Goal: Information Seeking & Learning: Learn about a topic

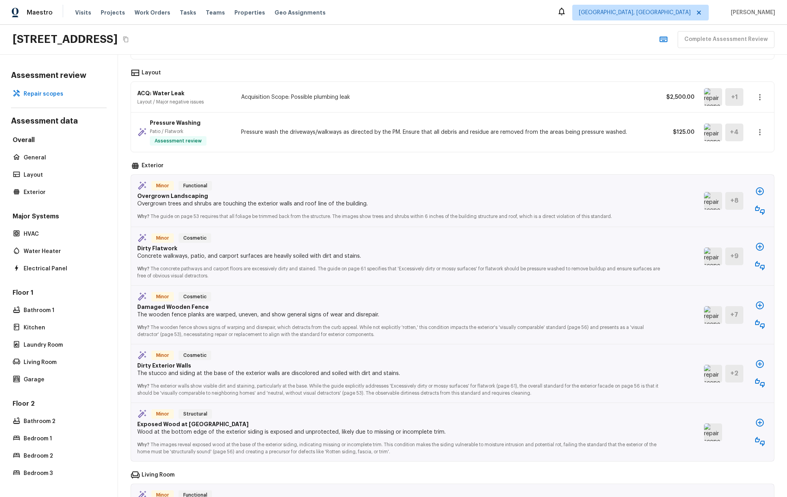
scroll to position [285, 0]
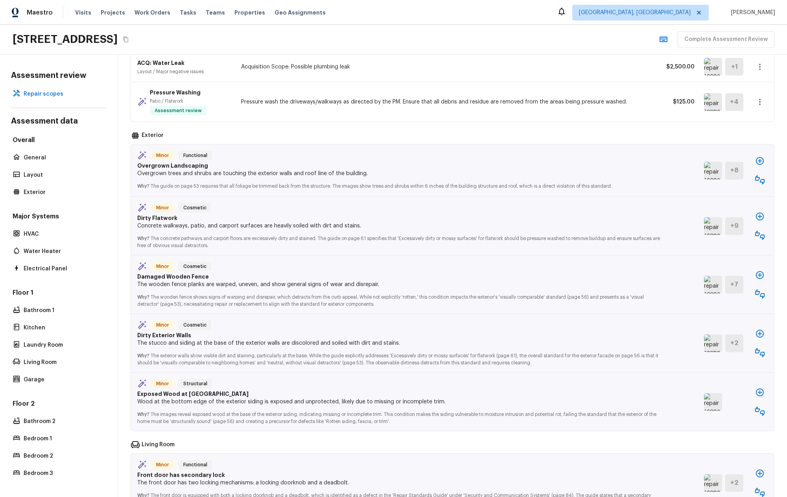
click at [692, 291] on div "Minor Cosmetic Damaged Wooden Fence The wooden fence planks are warped, uneven,…" at bounding box center [452, 284] width 643 height 59
click at [704, 290] on img at bounding box center [713, 285] width 18 height 18
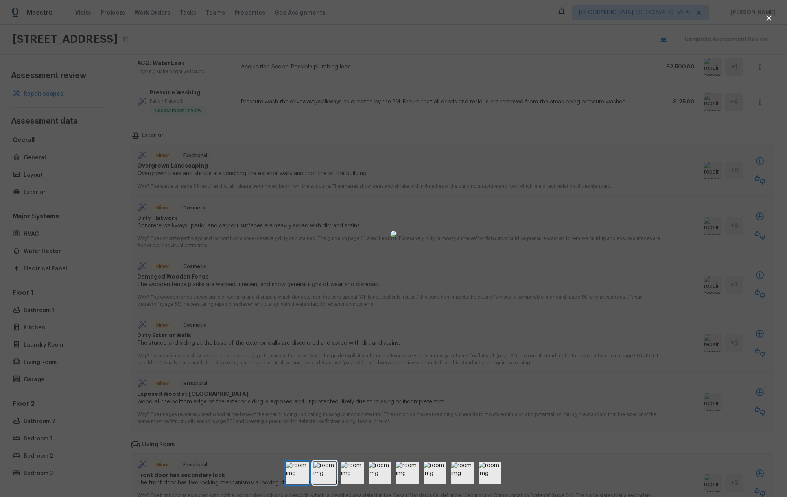
click at [330, 464] on img at bounding box center [324, 472] width 23 height 23
click at [348, 466] on img at bounding box center [352, 472] width 23 height 23
click at [376, 472] on img at bounding box center [379, 472] width 23 height 23
click at [414, 474] on img at bounding box center [407, 472] width 23 height 23
click at [297, 473] on img at bounding box center [297, 472] width 23 height 23
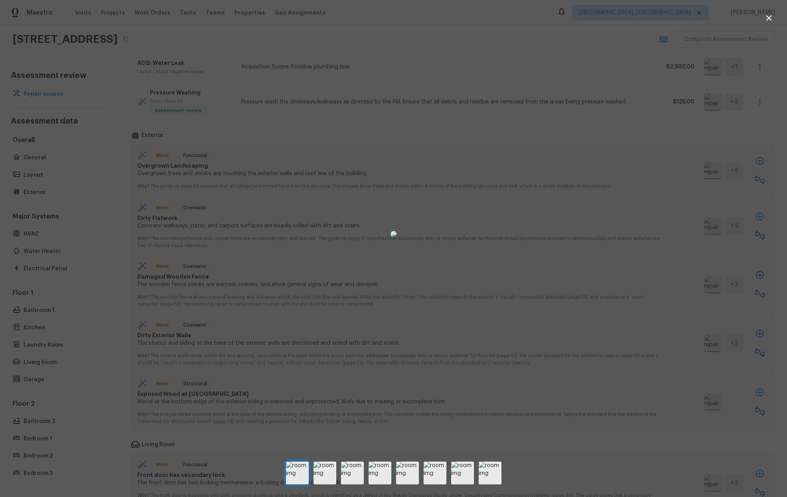
click at [469, 475] on img at bounding box center [462, 472] width 23 height 23
click at [506, 475] on div at bounding box center [393, 472] width 787 height 23
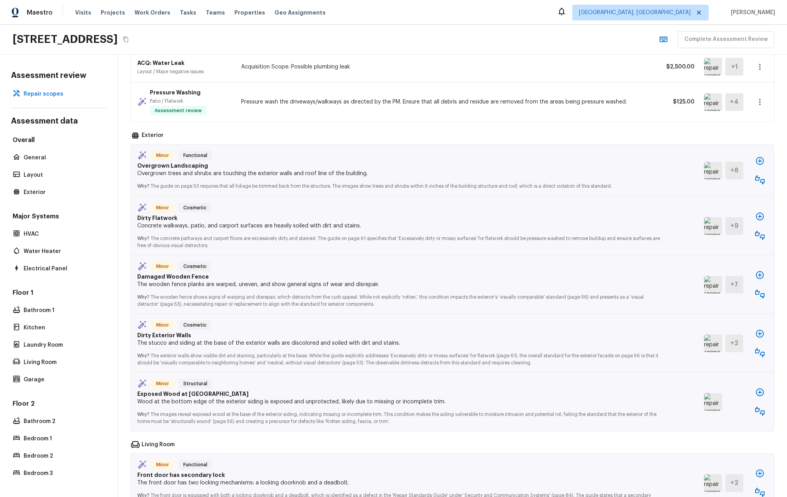
click at [704, 232] on img at bounding box center [713, 226] width 18 height 18
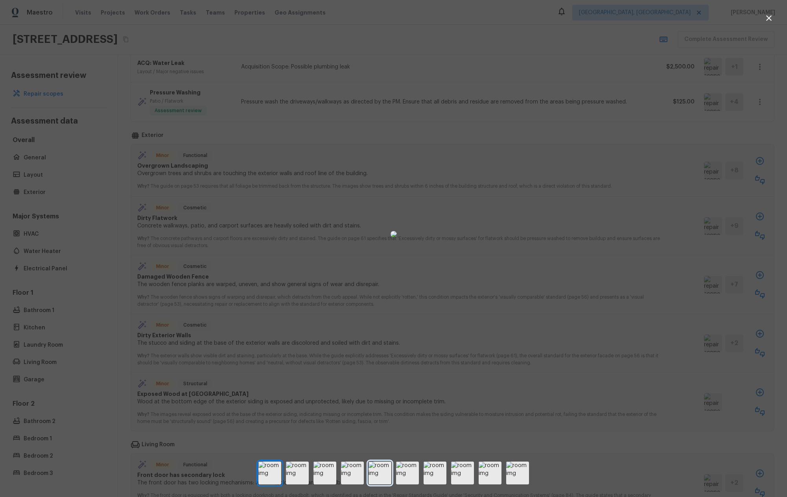
click at [380, 470] on img at bounding box center [379, 472] width 23 height 23
click at [411, 471] on img at bounding box center [407, 472] width 23 height 23
click at [441, 474] on img at bounding box center [435, 472] width 23 height 23
click at [464, 473] on img at bounding box center [462, 472] width 23 height 23
click at [417, 472] on img at bounding box center [407, 472] width 23 height 23
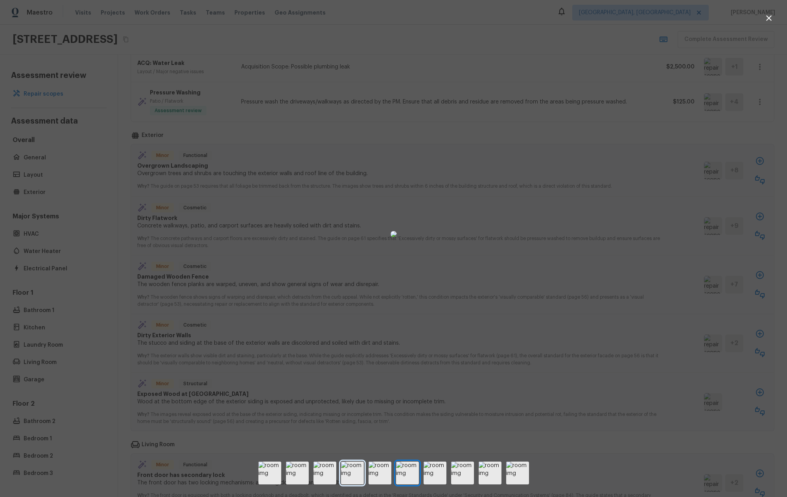
click at [346, 469] on img at bounding box center [352, 472] width 23 height 23
click at [282, 459] on div at bounding box center [393, 248] width 787 height 497
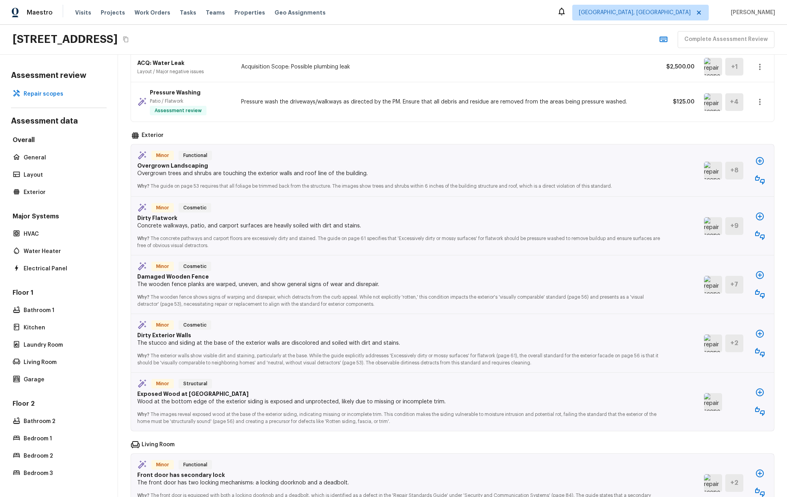
click at [281, 459] on div "Minor Functional Front door has secondary lock The front door has two locking m…" at bounding box center [452, 482] width 643 height 58
click at [704, 226] on img at bounding box center [713, 226] width 18 height 18
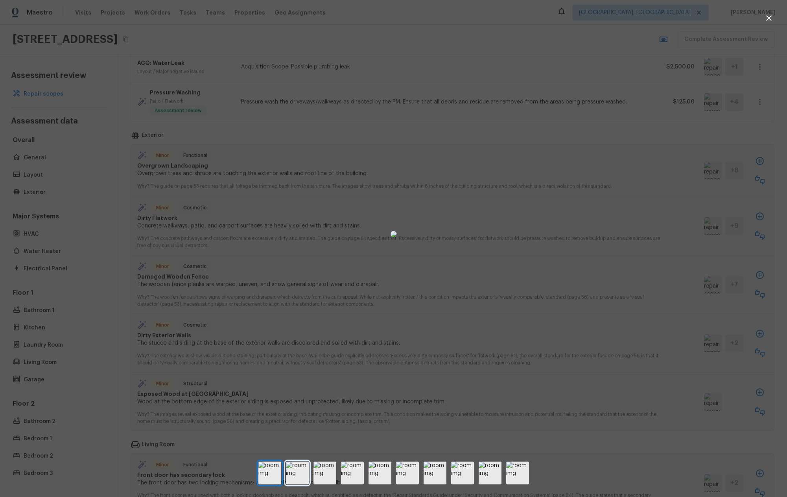
click at [304, 472] on img at bounding box center [297, 472] width 23 height 23
click at [327, 469] on img at bounding box center [324, 472] width 23 height 23
click at [360, 470] on img at bounding box center [352, 472] width 23 height 23
click at [415, 472] on img at bounding box center [407, 472] width 23 height 23
click at [442, 473] on img at bounding box center [435, 472] width 23 height 23
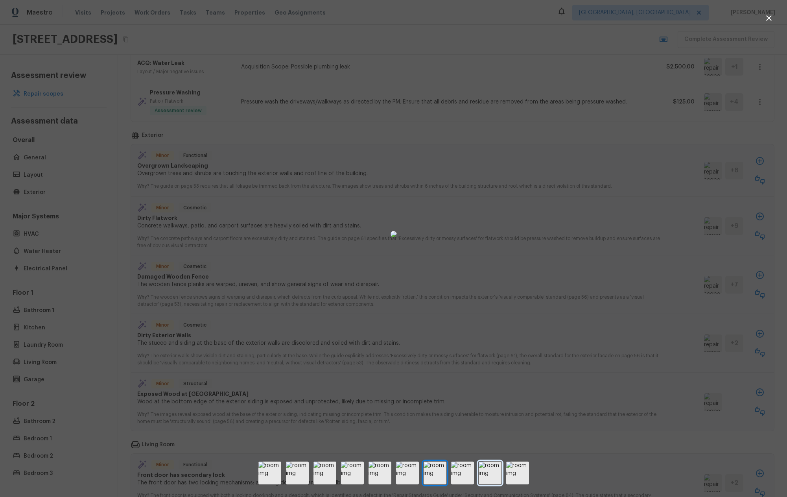
click at [485, 476] on img at bounding box center [490, 472] width 23 height 23
click at [500, 475] on img at bounding box center [490, 472] width 23 height 23
click at [507, 474] on img at bounding box center [517, 472] width 23 height 23
click at [449, 471] on div at bounding box center [393, 472] width 787 height 23
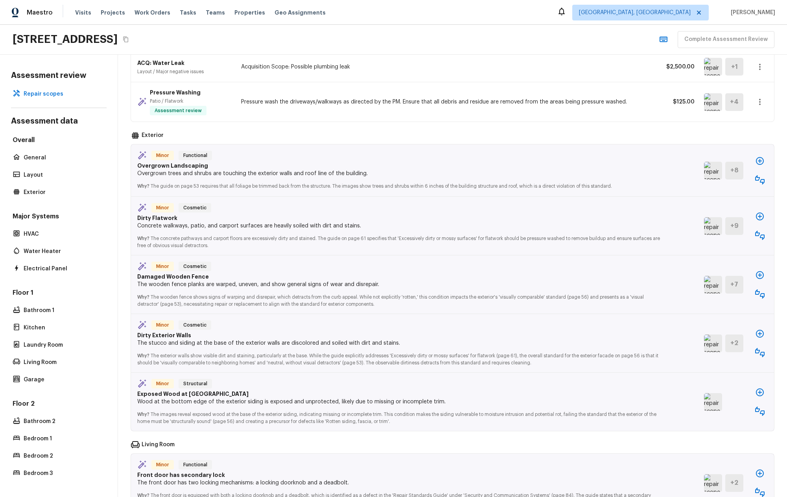
click at [709, 291] on img at bounding box center [713, 285] width 18 height 18
click at [138, 184] on span "Why?" at bounding box center [143, 186] width 12 height 5
drag, startPoint x: 11, startPoint y: 207, endPoint x: 272, endPoint y: 280, distance: 271.7
click at [273, 270] on div "Minor Cosmetic" at bounding box center [398, 267] width 523 height 11
click at [273, 281] on p "The wooden fence planks are warped, uneven, and show general signs of wear and …" at bounding box center [398, 284] width 523 height 8
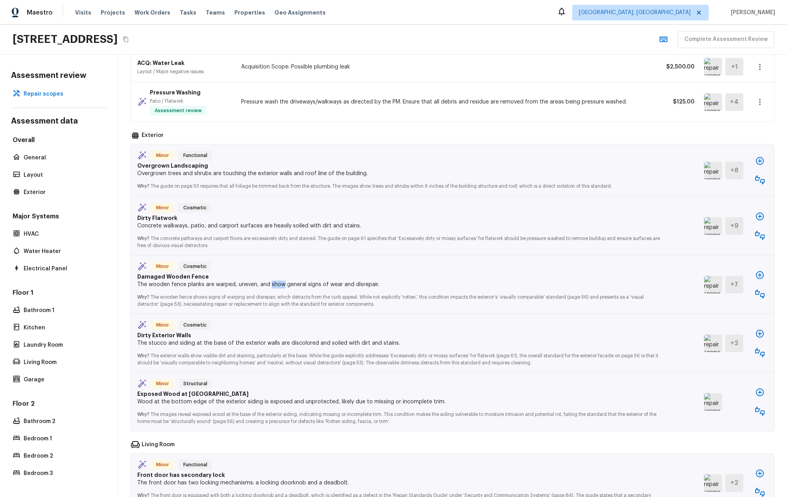
click at [273, 281] on p "The wooden fence planks are warped, uneven, and show general signs of wear and …" at bounding box center [398, 284] width 523 height 8
click at [278, 222] on p "Dirty Flatwork" at bounding box center [398, 218] width 523 height 8
drag, startPoint x: 278, startPoint y: 222, endPoint x: 279, endPoint y: 234, distance: 11.8
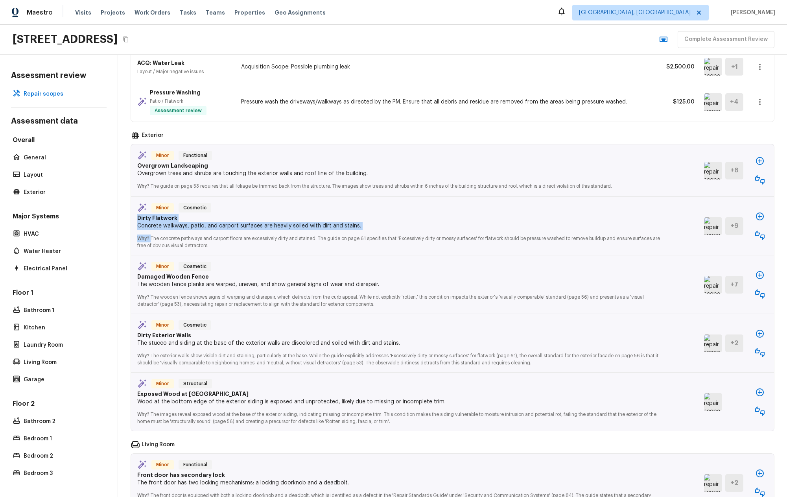
click at [279, 234] on div "Minor Cosmetic Dirty Flatwork Concrete walkways, patio, and carport surfaces ar…" at bounding box center [415, 226] width 557 height 46
click at [279, 234] on p "Why? The concrete pathways and carport floors are excessively dirty and stained…" at bounding box center [398, 239] width 523 height 19
click at [195, 248] on p "Why? The concrete pathways and carport floors are excessively dirty and stained…" at bounding box center [398, 239] width 523 height 19
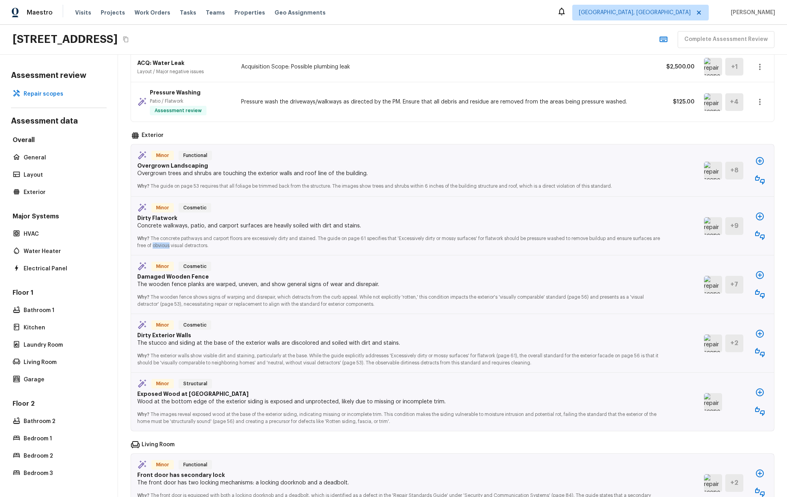
click at [195, 248] on p "Why? The concrete pathways and carport floors are excessively dirty and stained…" at bounding box center [398, 239] width 523 height 19
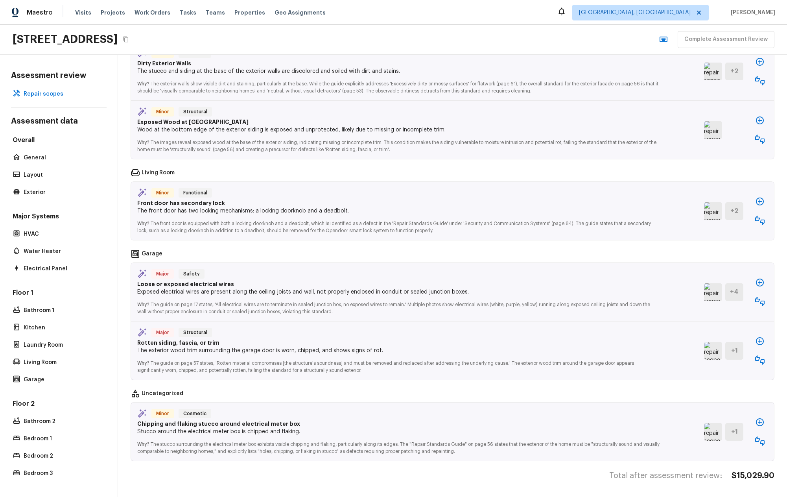
scroll to position [6, 0]
